Goal: Book appointment/travel/reservation

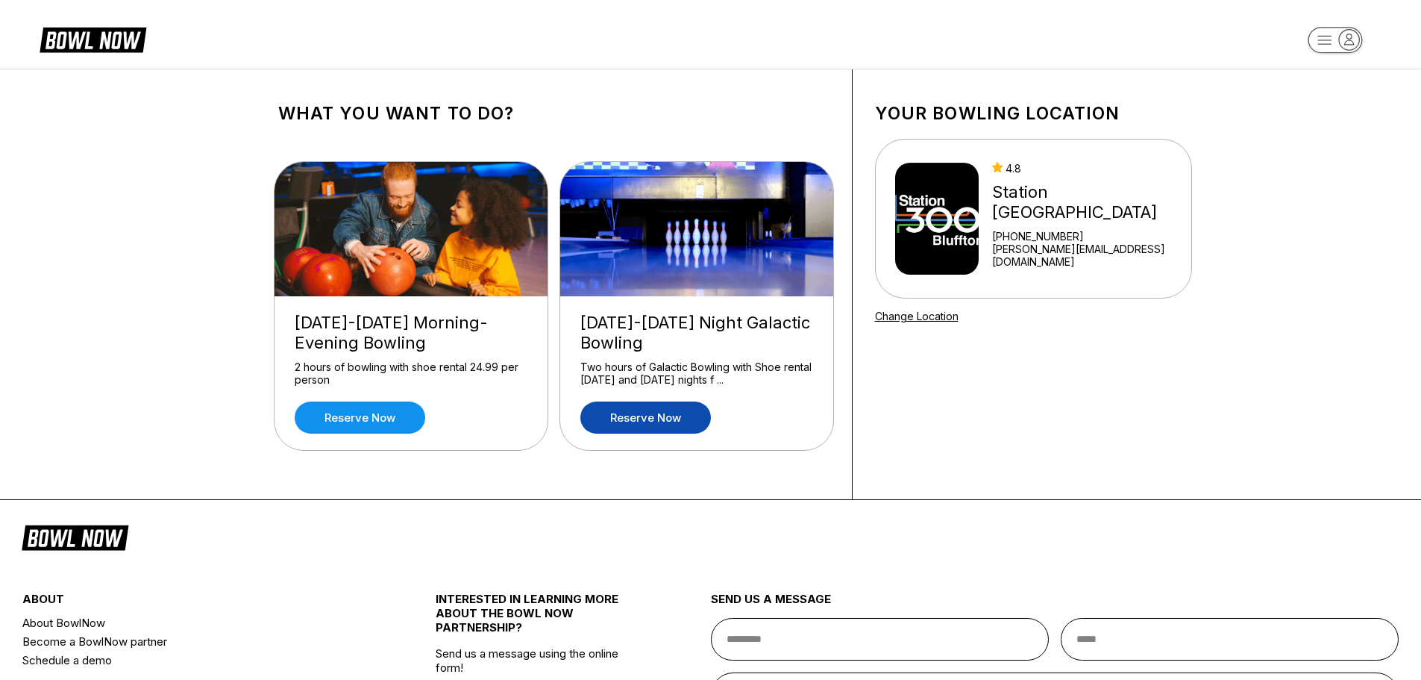
click at [671, 418] on link "Reserve now" at bounding box center [645, 417] width 131 height 32
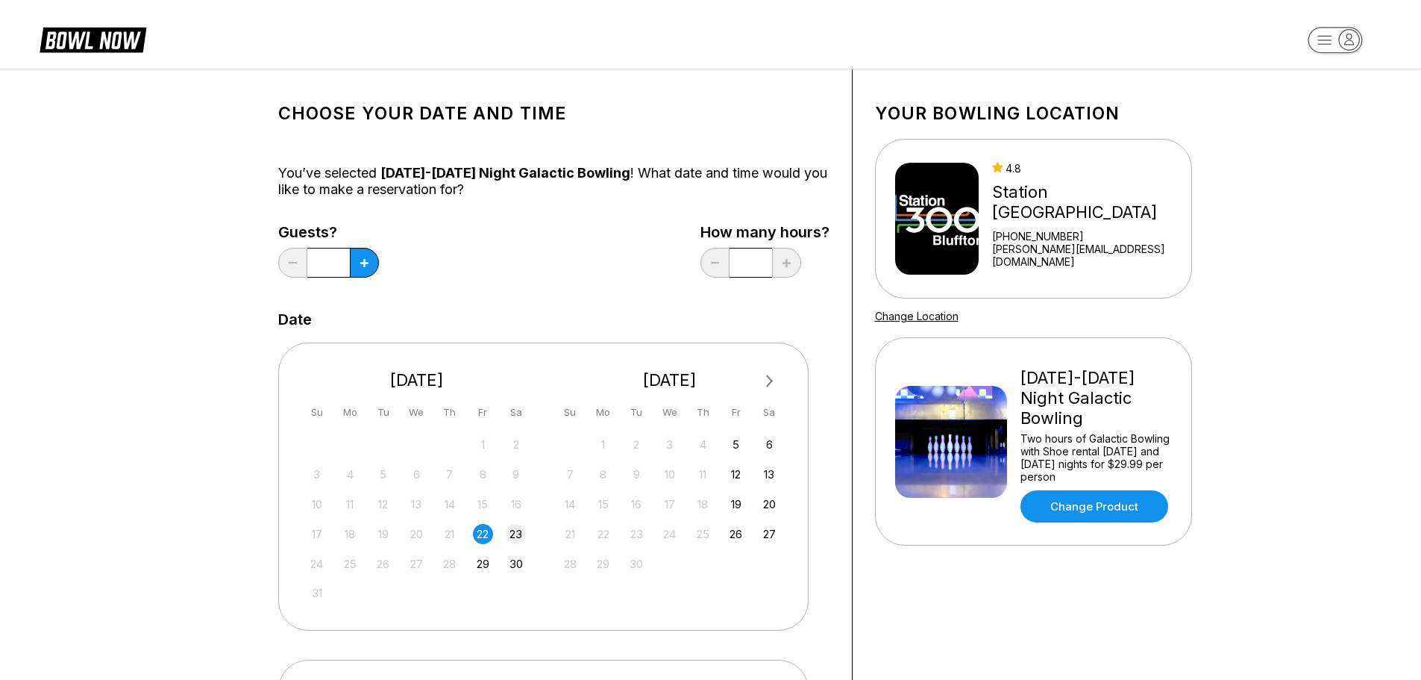
click at [520, 530] on div "23" at bounding box center [516, 534] width 20 height 20
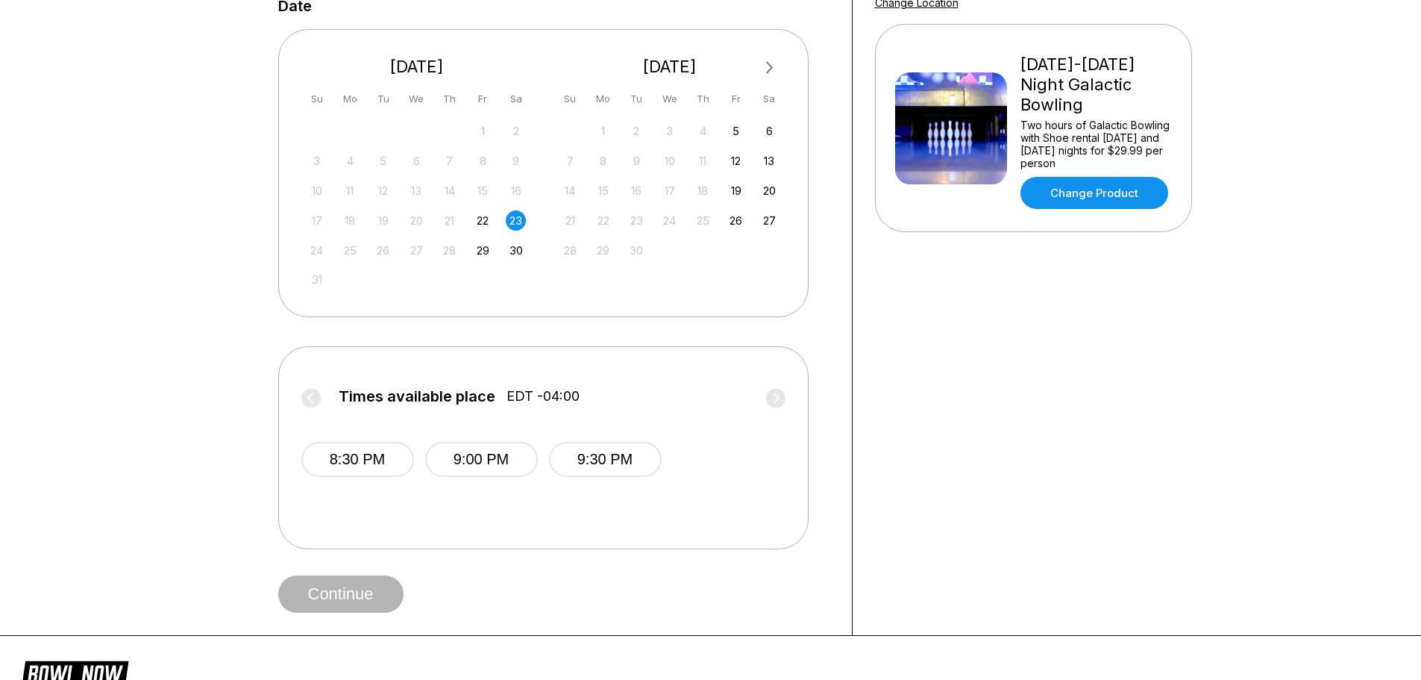
scroll to position [336, 0]
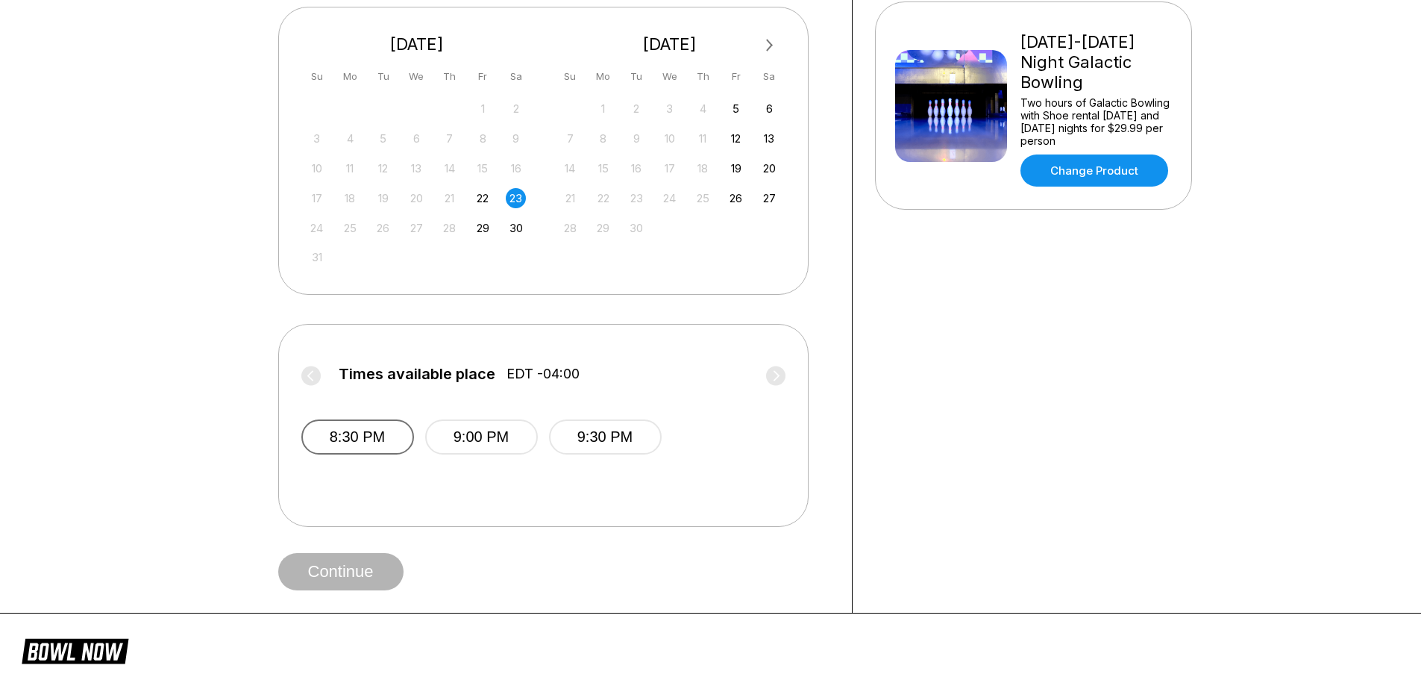
click at [374, 434] on button "8:30 PM" at bounding box center [357, 436] width 113 height 35
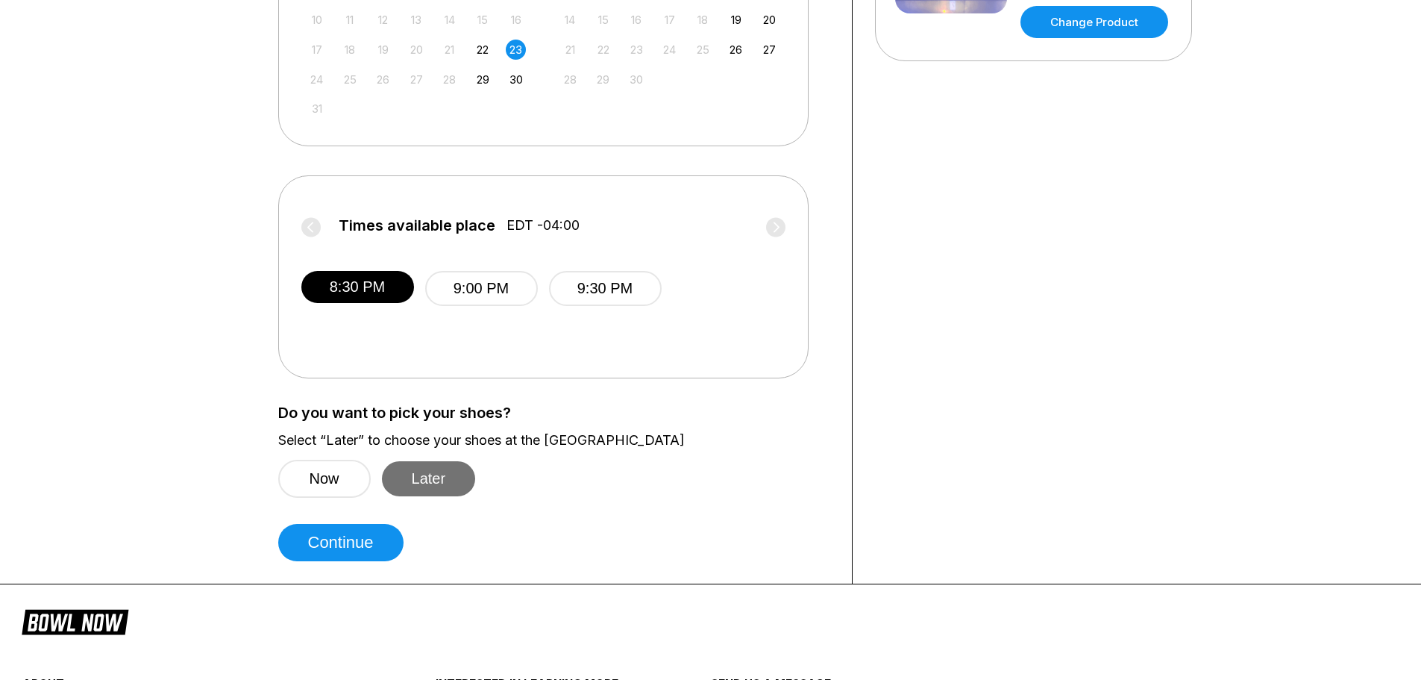
scroll to position [485, 0]
click at [421, 473] on button "Later" at bounding box center [429, 477] width 94 height 35
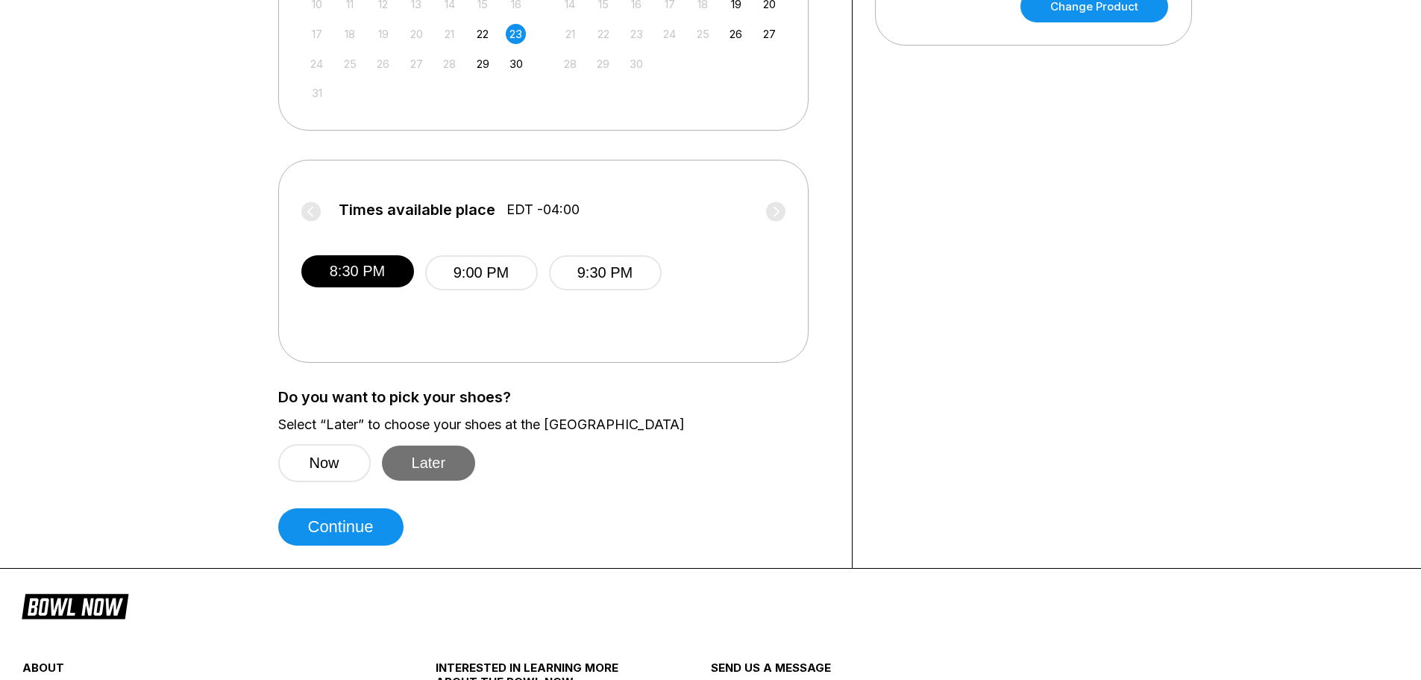
scroll to position [503, 0]
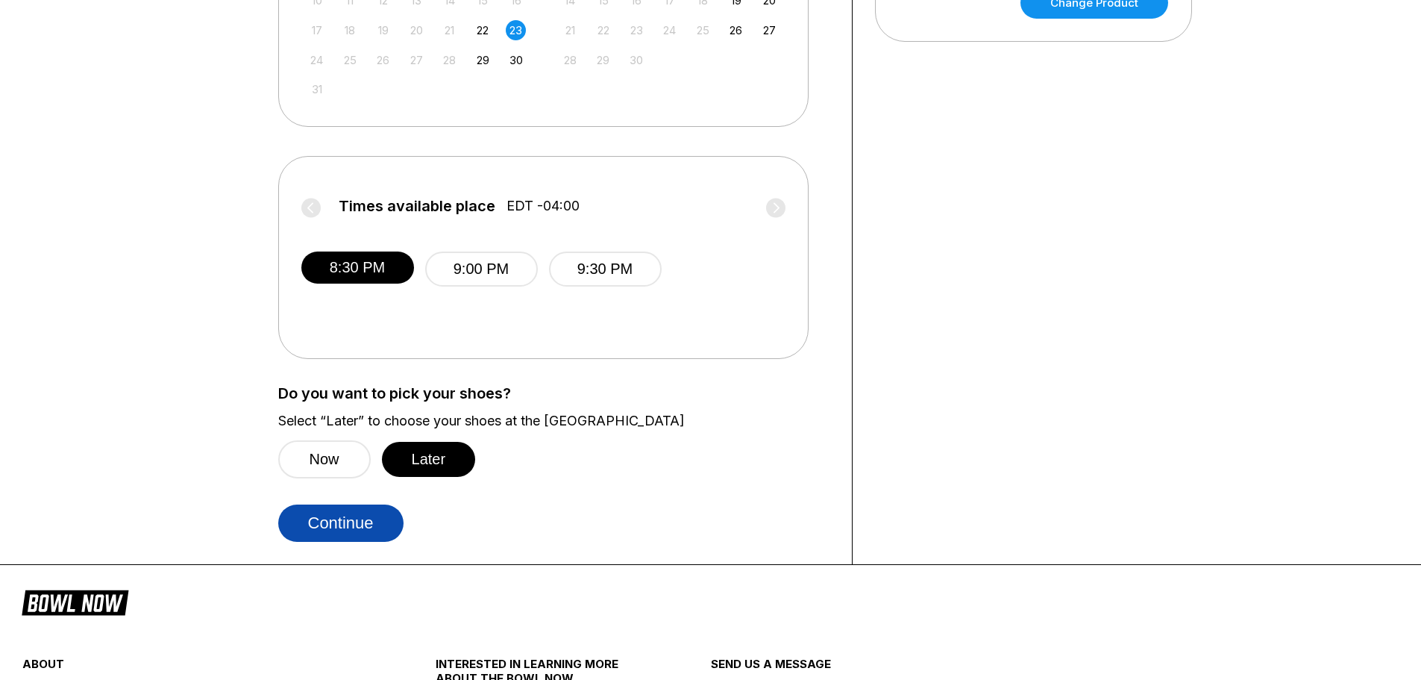
click at [382, 518] on button "Continue" at bounding box center [340, 522] width 125 height 37
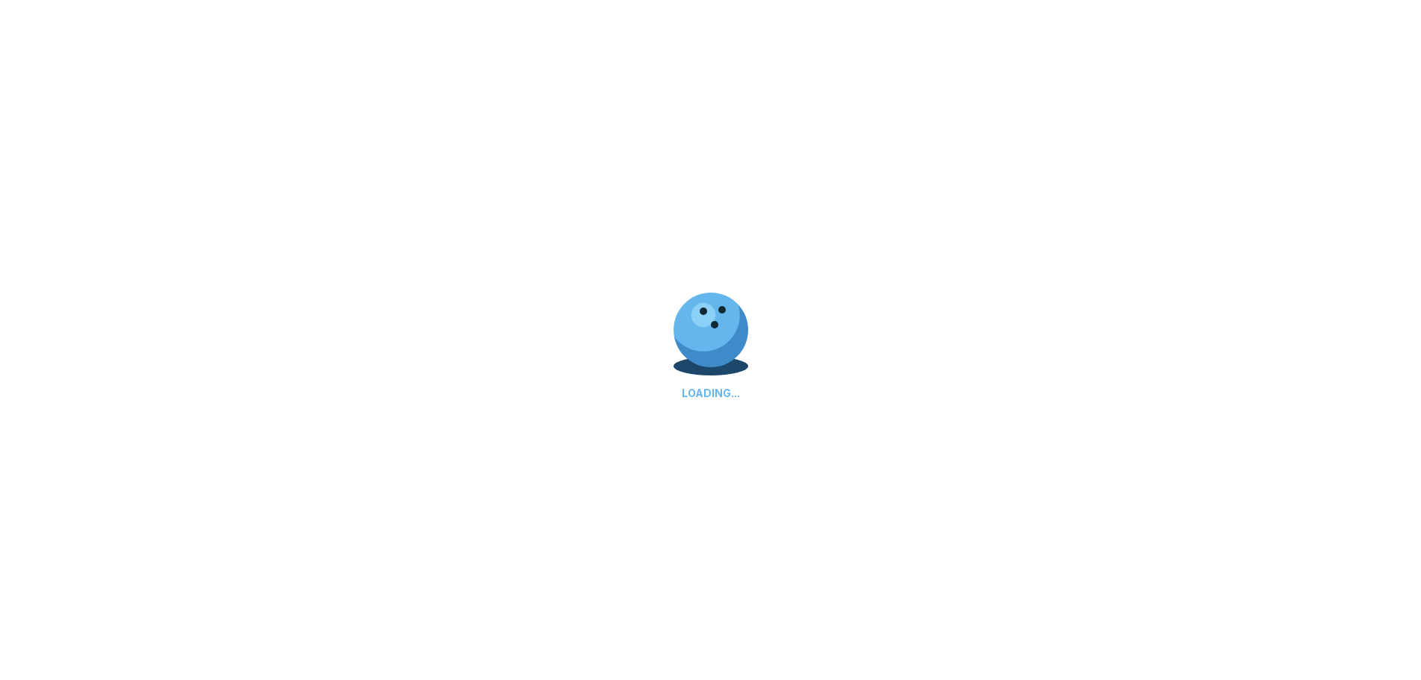
scroll to position [0, 0]
select select "**"
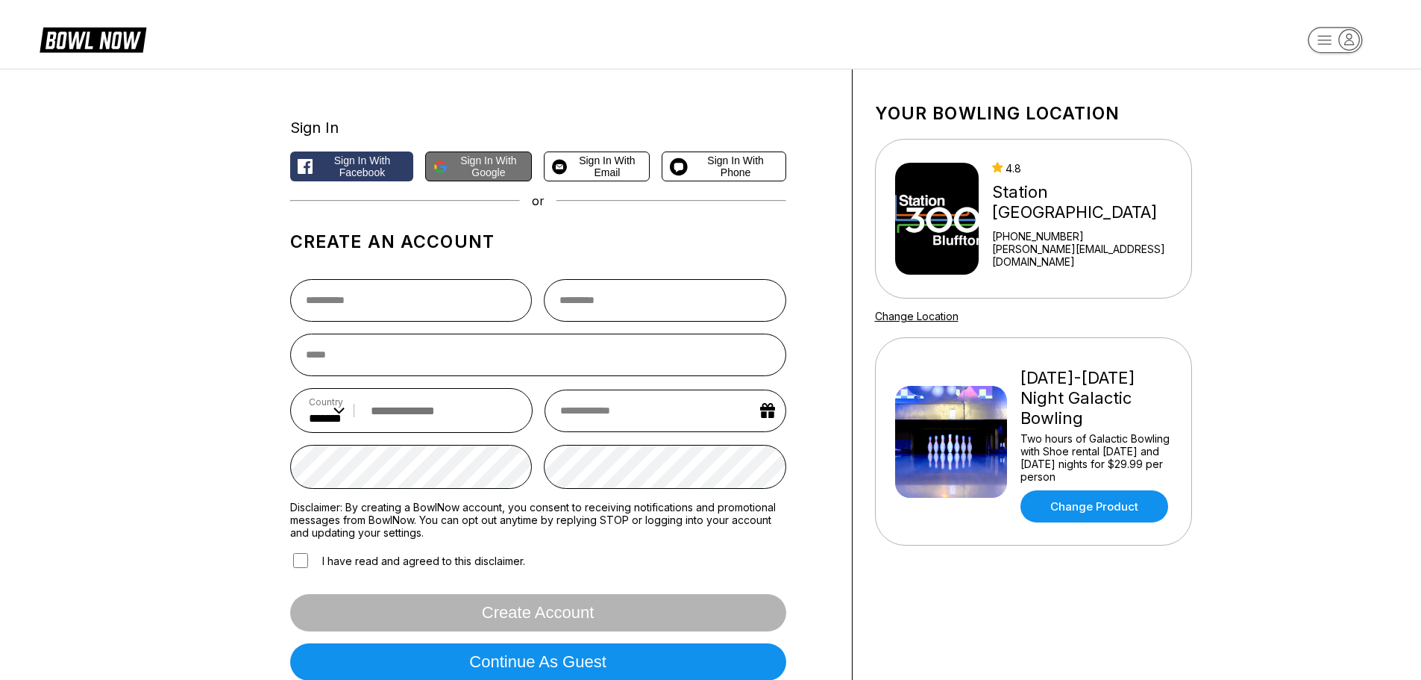
click at [481, 164] on span "Sign in with Google" at bounding box center [489, 166] width 70 height 24
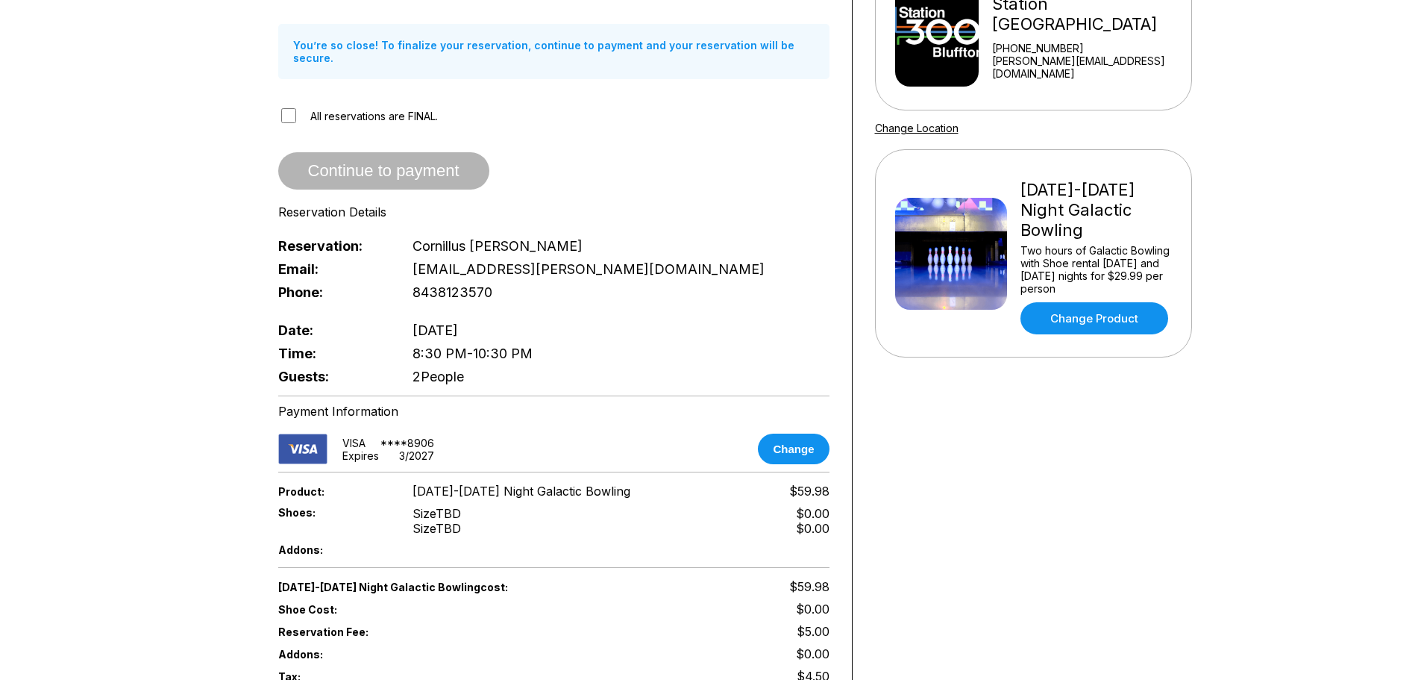
scroll to position [205, 0]
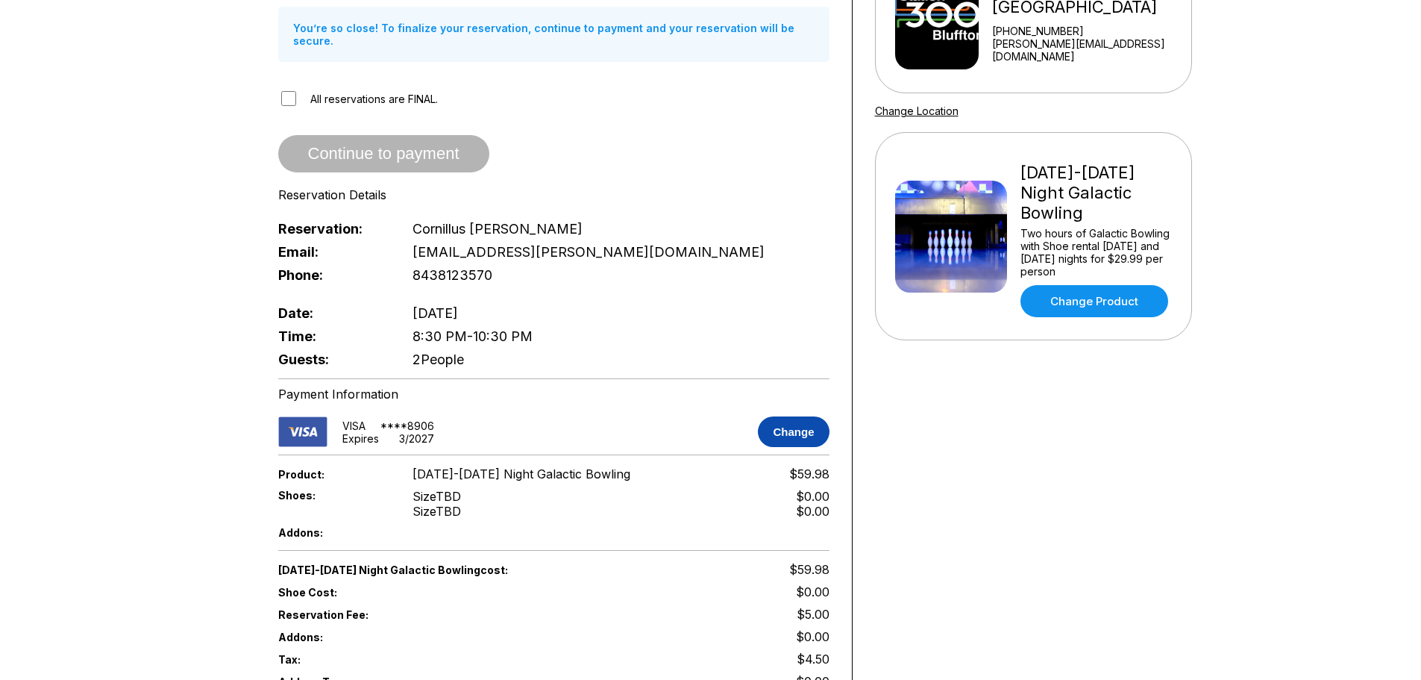
click at [780, 418] on button "Change" at bounding box center [793, 431] width 71 height 31
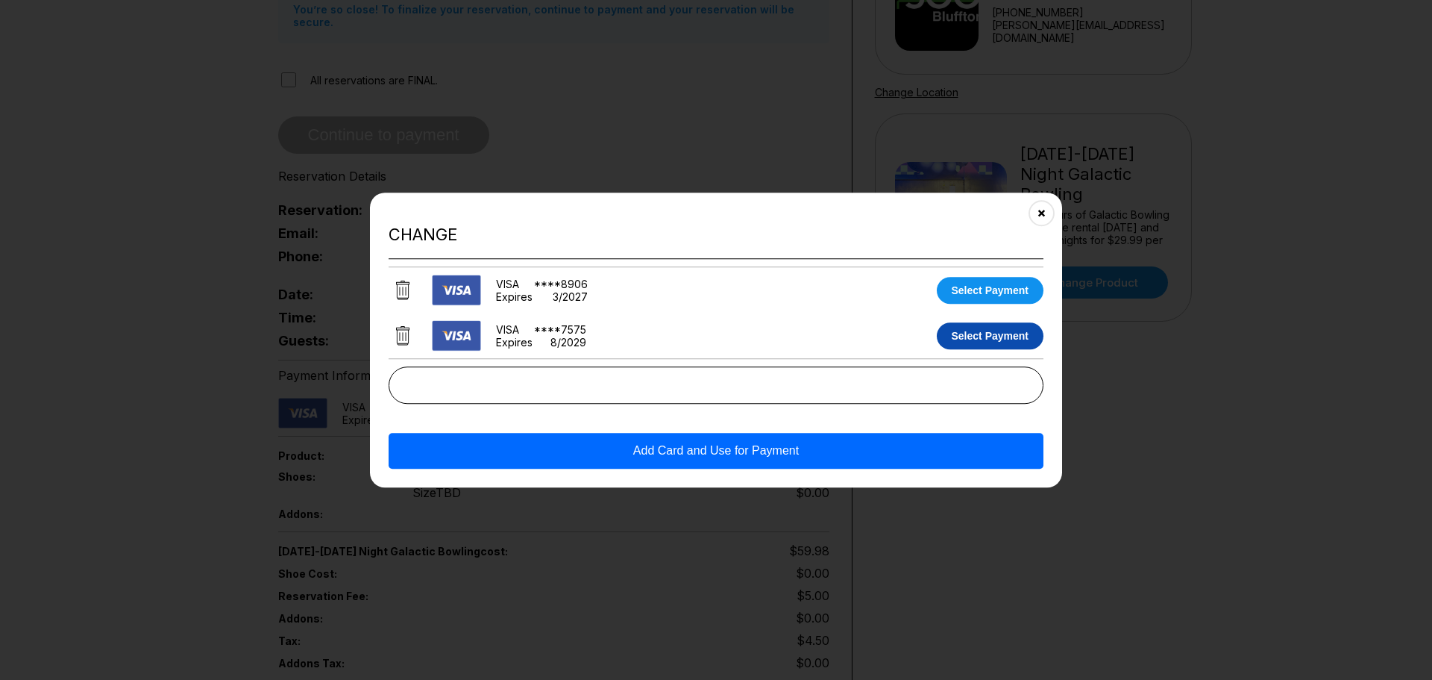
click at [973, 340] on button "Select Payment" at bounding box center [990, 335] width 107 height 27
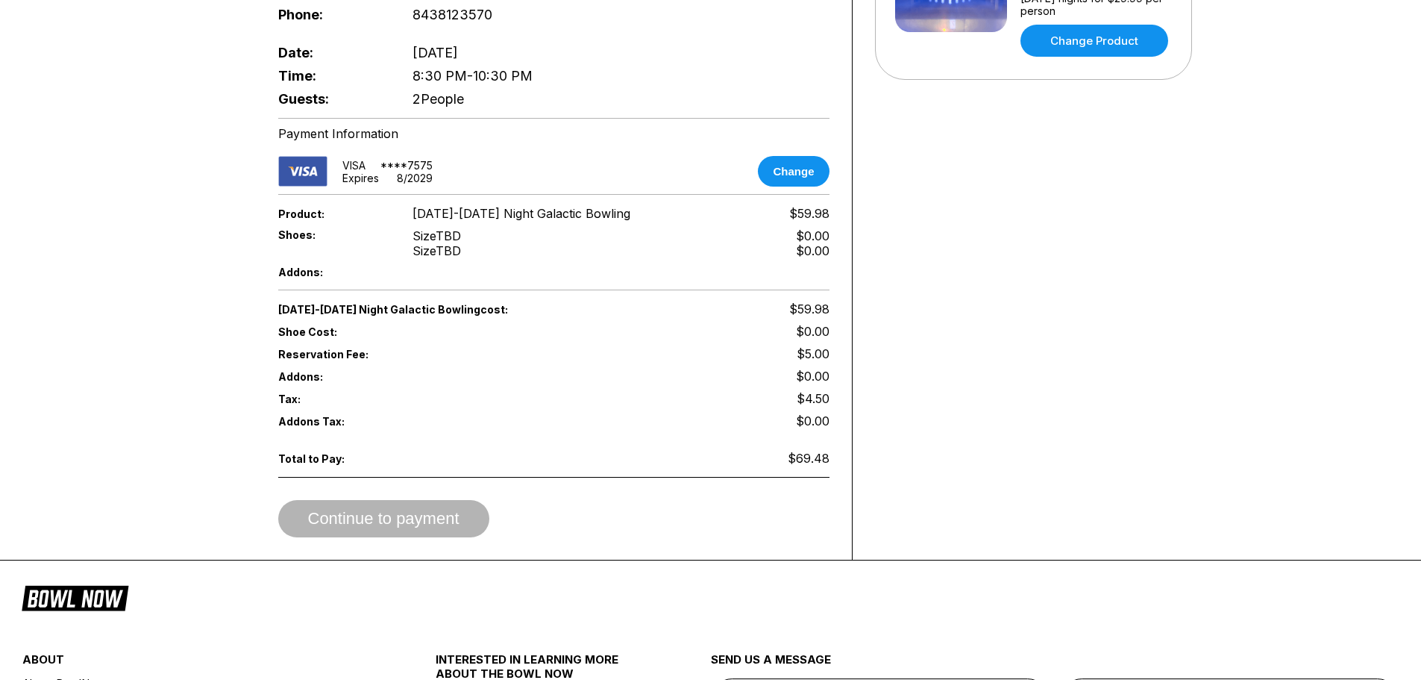
scroll to position [485, 0]
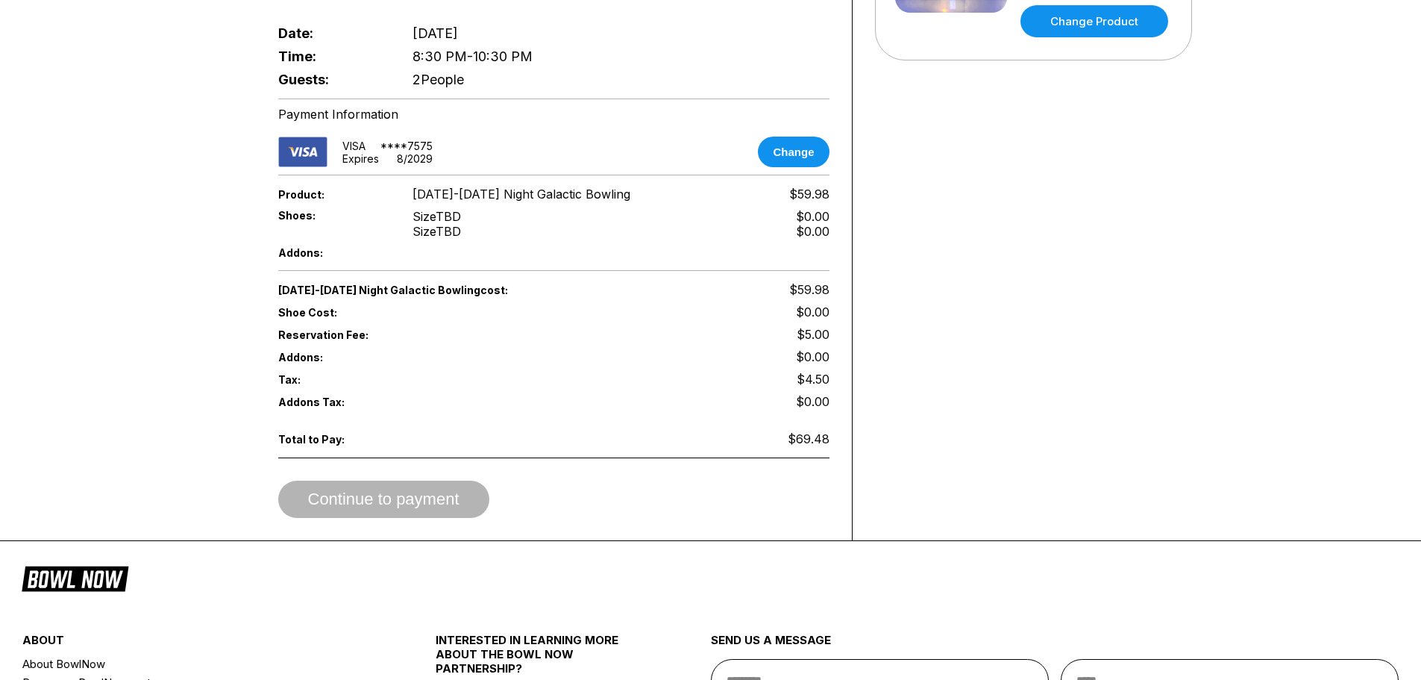
click at [432, 485] on div "Continue to payment" at bounding box center [553, 498] width 551 height 37
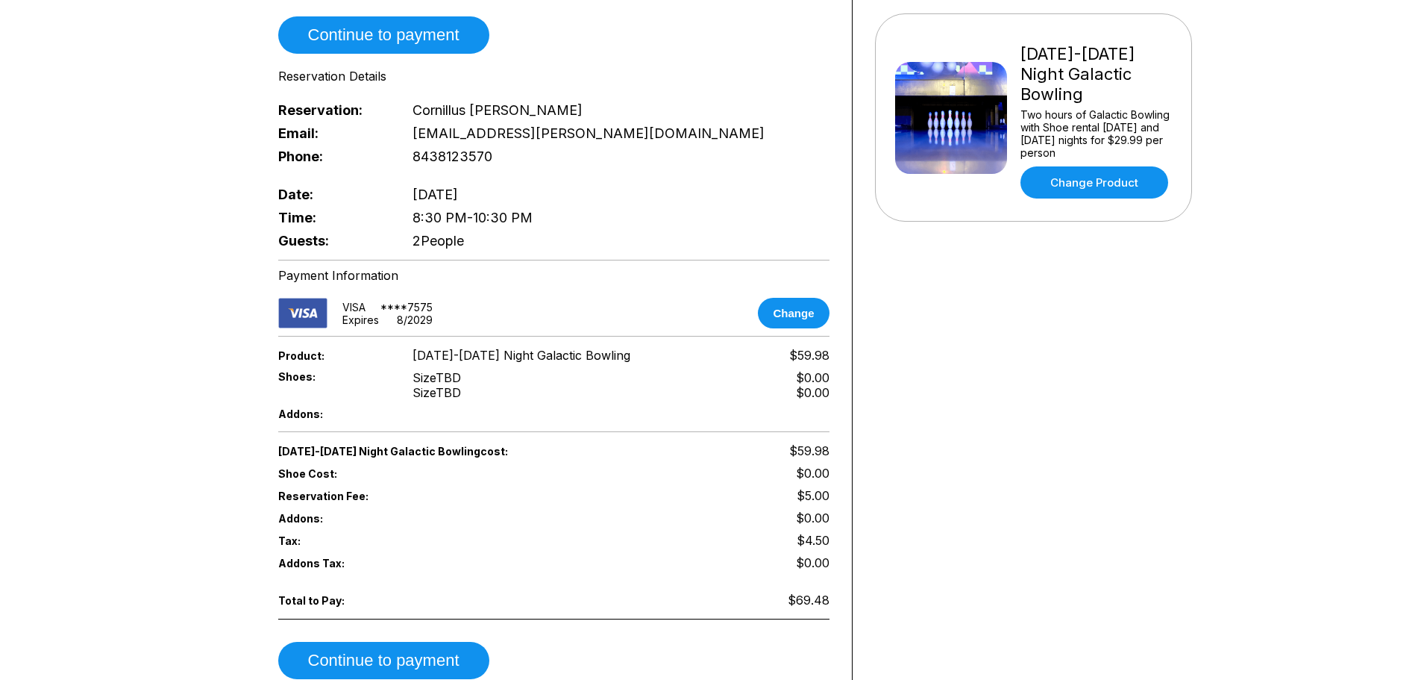
scroll to position [429, 0]
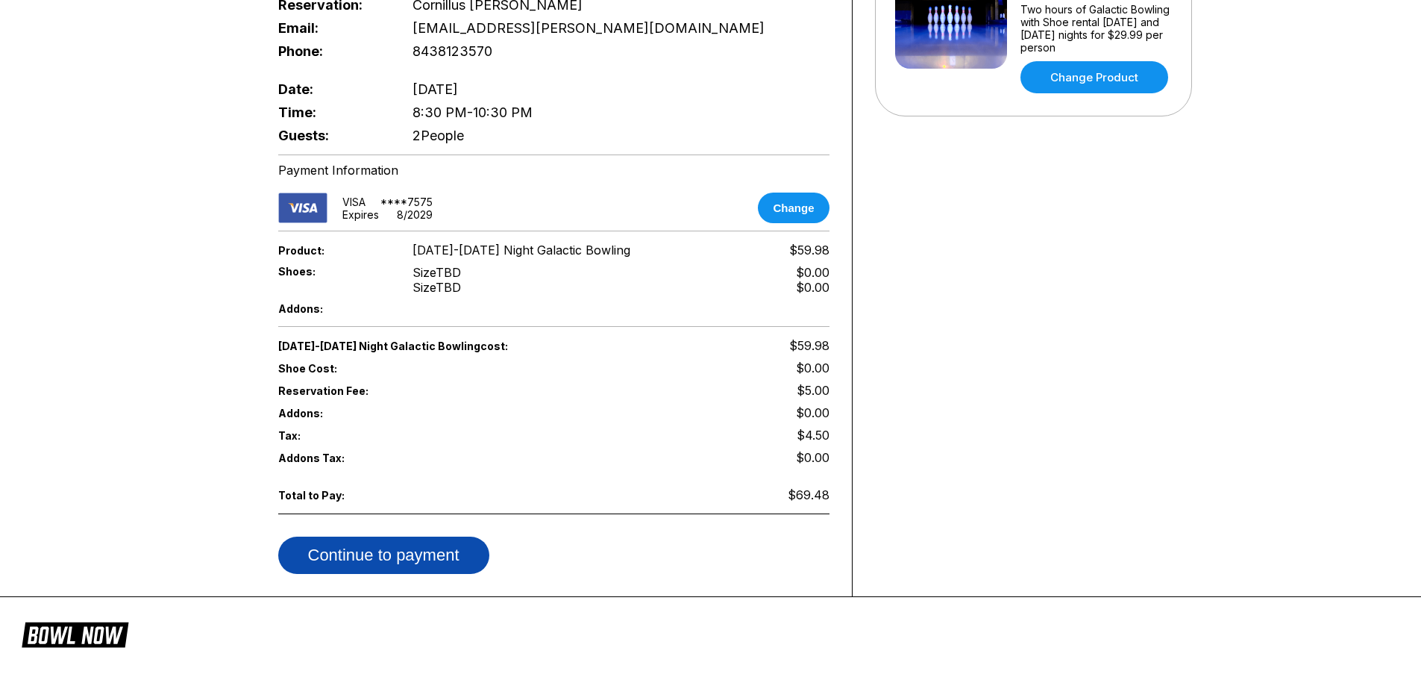
click at [426, 544] on button "Continue to payment" at bounding box center [383, 554] width 211 height 37
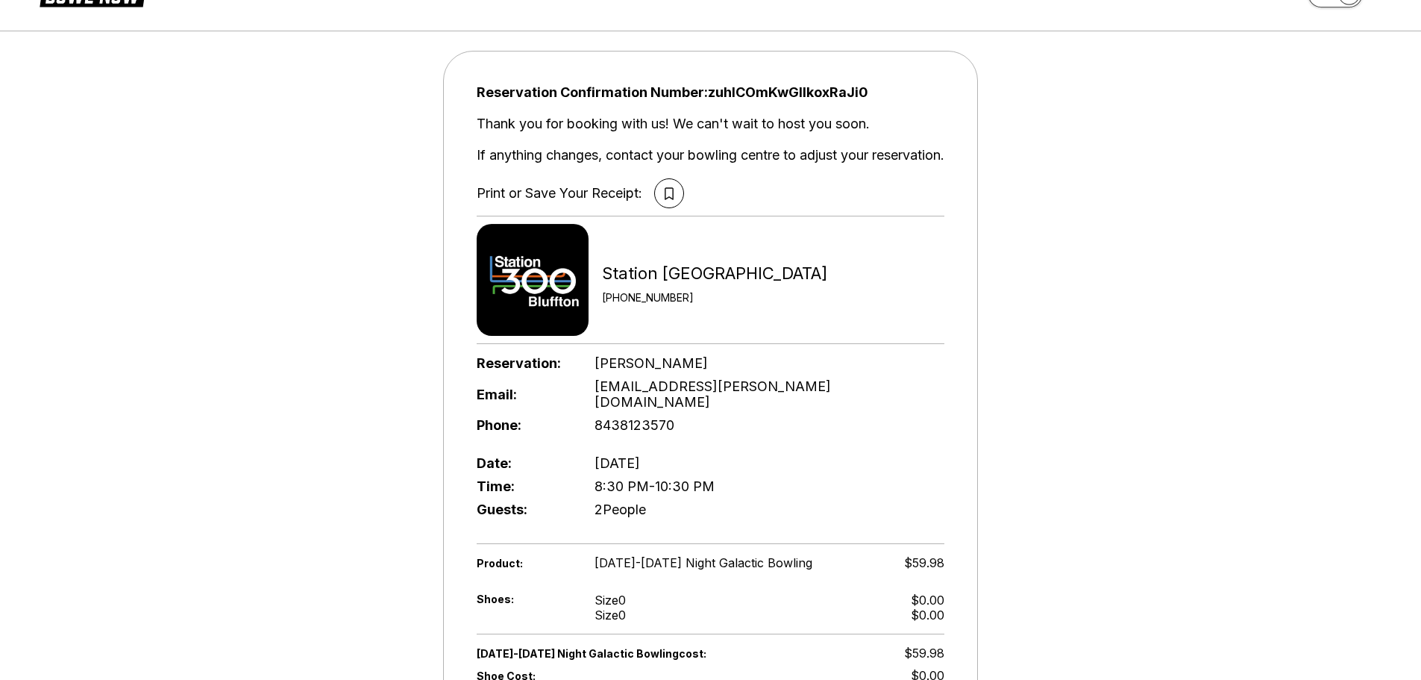
scroll to position [0, 0]
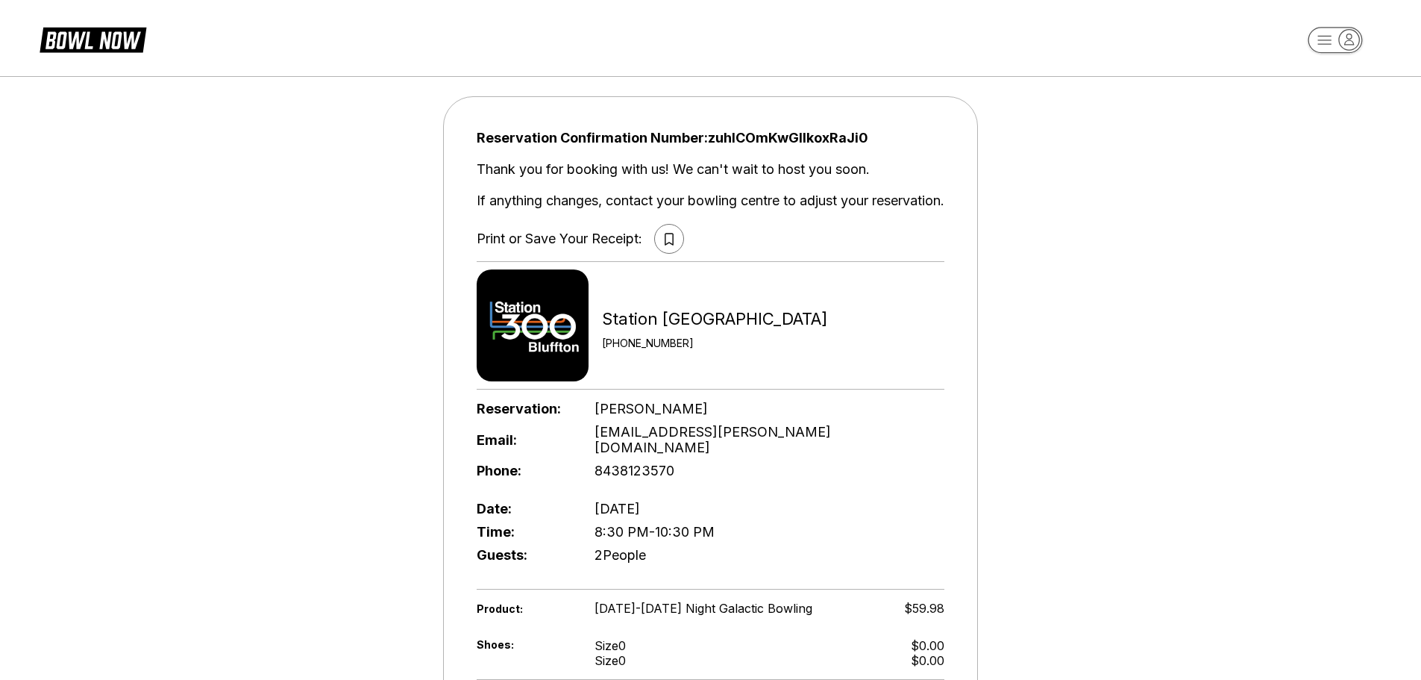
click at [659, 237] on button at bounding box center [669, 239] width 30 height 30
click at [668, 241] on icon at bounding box center [669, 239] width 9 height 13
